Goal: Task Accomplishment & Management: Use online tool/utility

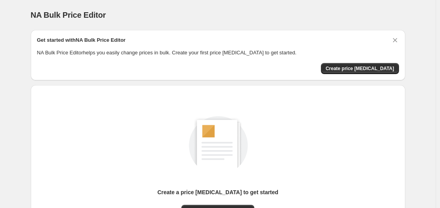
scroll to position [87, 0]
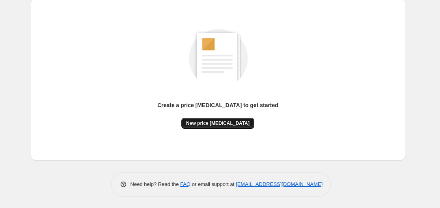
click at [223, 125] on span "New price [MEDICAL_DATA]" at bounding box center [217, 123] width 63 height 6
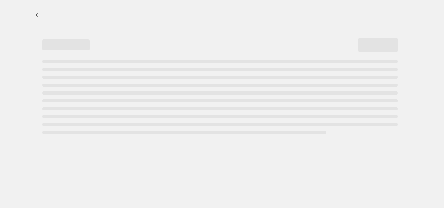
select select "percentage"
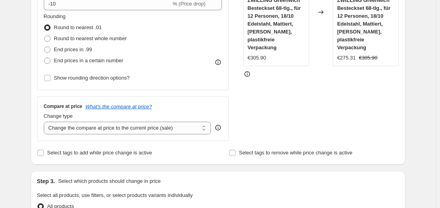
scroll to position [118, 0]
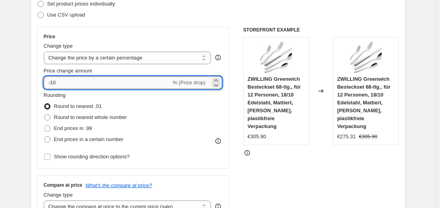
drag, startPoint x: 60, startPoint y: 84, endPoint x: 54, endPoint y: 84, distance: 6.0
click at [54, 84] on input "-10" at bounding box center [107, 82] width 127 height 13
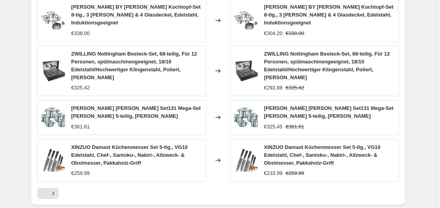
scroll to position [625, 0]
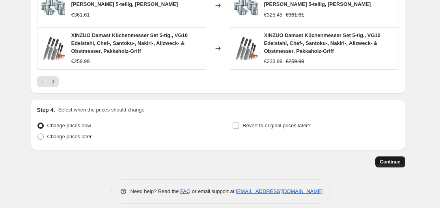
type input "-35"
click at [386, 159] on span "Continue" at bounding box center [390, 162] width 21 height 6
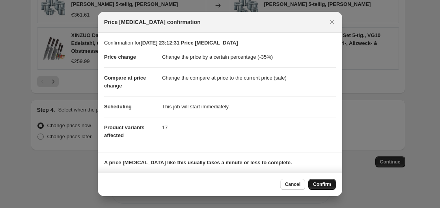
click at [326, 183] on span "Confirm" at bounding box center [322, 184] width 18 height 6
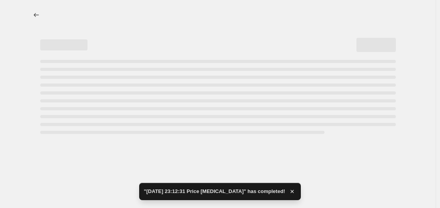
select select "percentage"
